Goal: Task Accomplishment & Management: Manage account settings

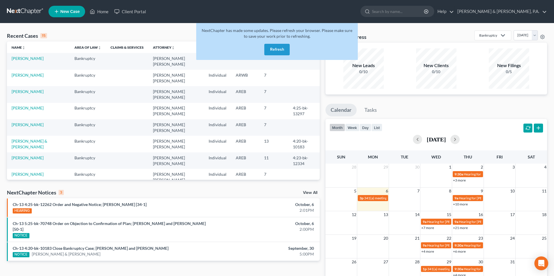
click at [272, 48] on button "Refresh" at bounding box center [276, 50] width 25 height 12
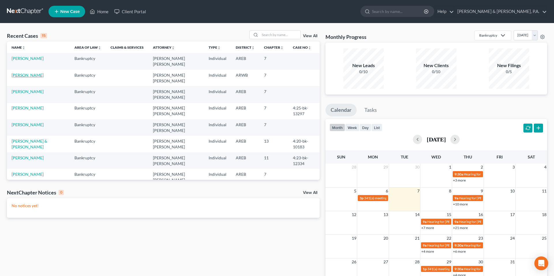
click at [38, 73] on link "[PERSON_NAME]" at bounding box center [28, 75] width 32 height 5
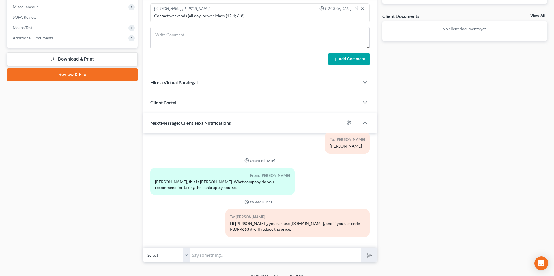
scroll to position [212, 0]
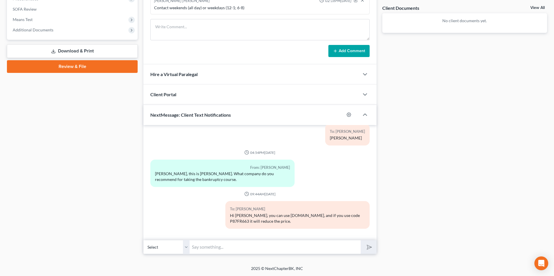
click at [381, 183] on div "Docs Tasks Events Fees Timer 0% Completed Nothing here yet! Credit Counseling C…" at bounding box center [464, 49] width 170 height 411
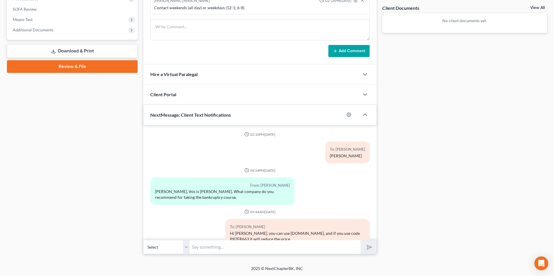
scroll to position [18, 0]
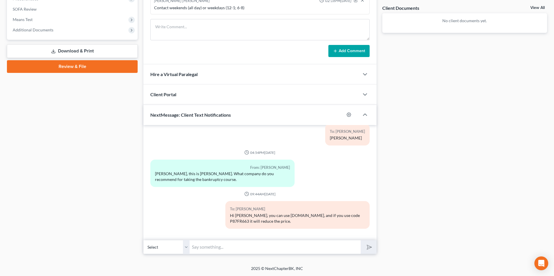
click at [384, 158] on div "Docs Tasks Events Fees Timer 0% Completed Nothing here yet! Credit Counseling C…" at bounding box center [464, 49] width 170 height 411
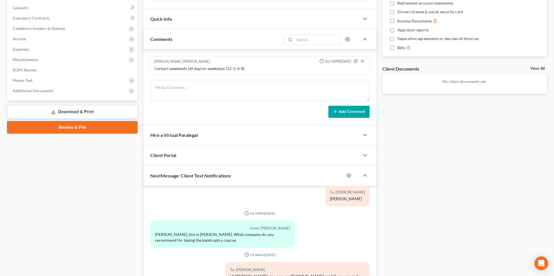
scroll to position [140, 0]
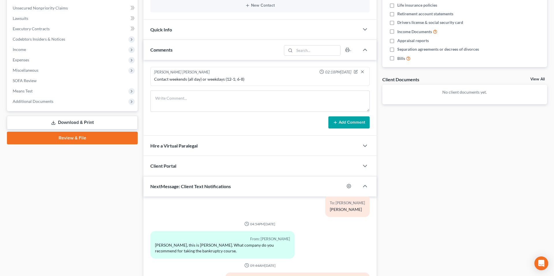
click at [380, 74] on div "Docs Tasks Events Fees Timer 0% Completed Nothing here yet! Credit Counseling C…" at bounding box center [464, 120] width 170 height 411
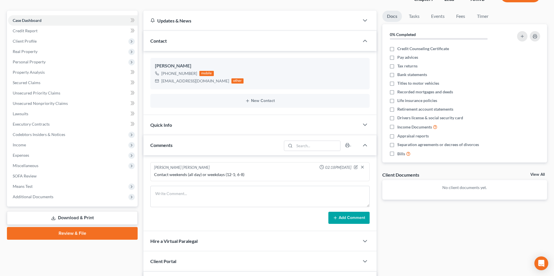
scroll to position [0, 0]
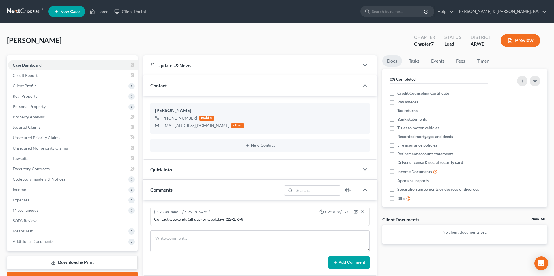
click at [332, 41] on div "[PERSON_NAME] Upgraded Chapter Chapter 7 Status Lead District ARWB Preview" at bounding box center [277, 42] width 540 height 25
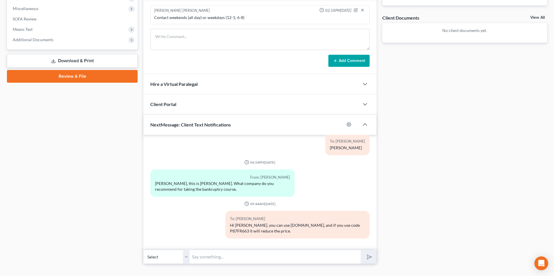
scroll to position [203, 0]
